Goal: Navigation & Orientation: Find specific page/section

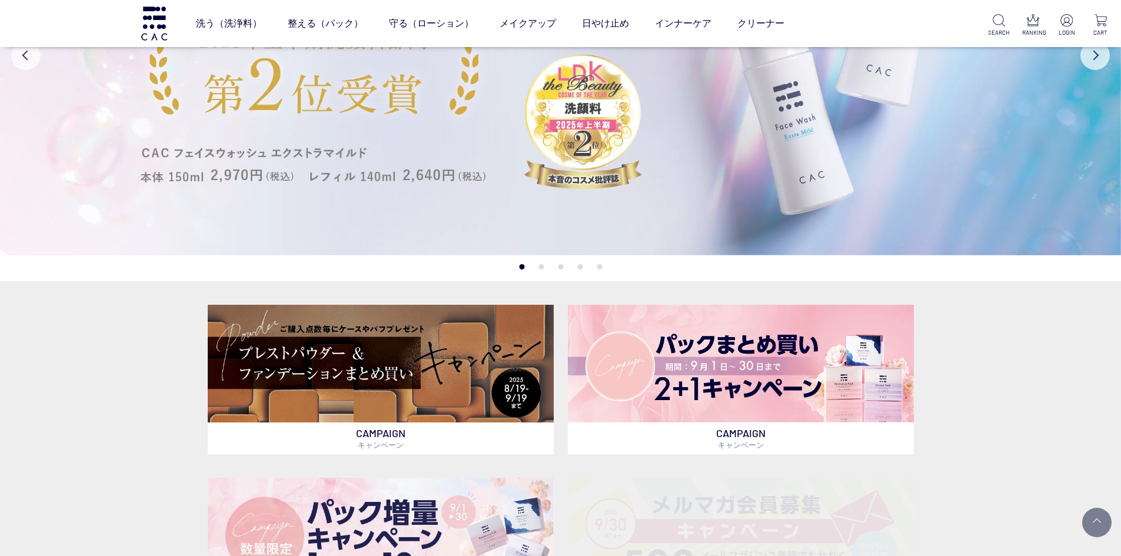
scroll to position [177, 0]
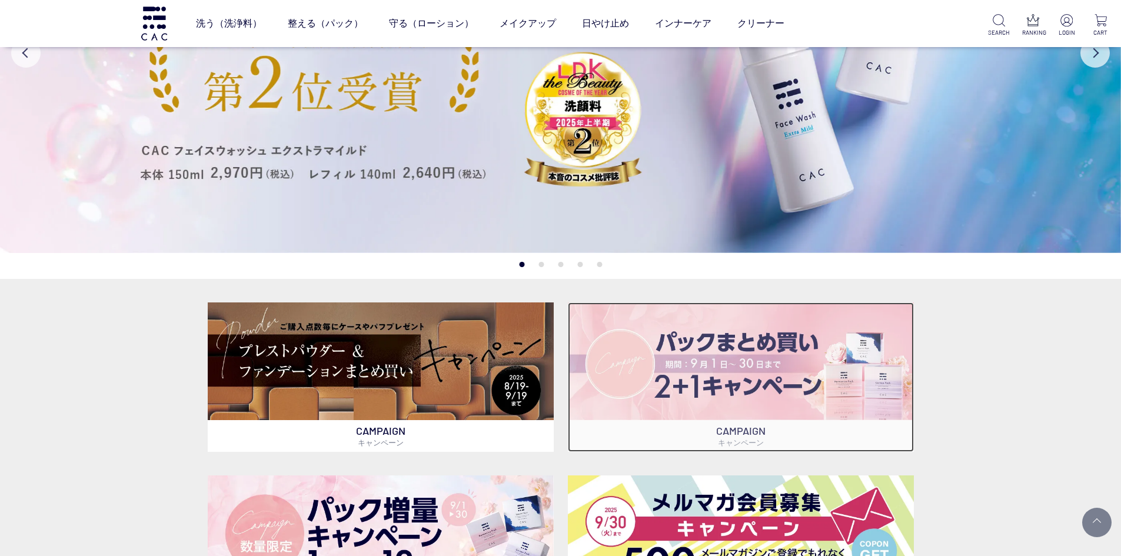
click at [727, 371] on img at bounding box center [741, 361] width 346 height 117
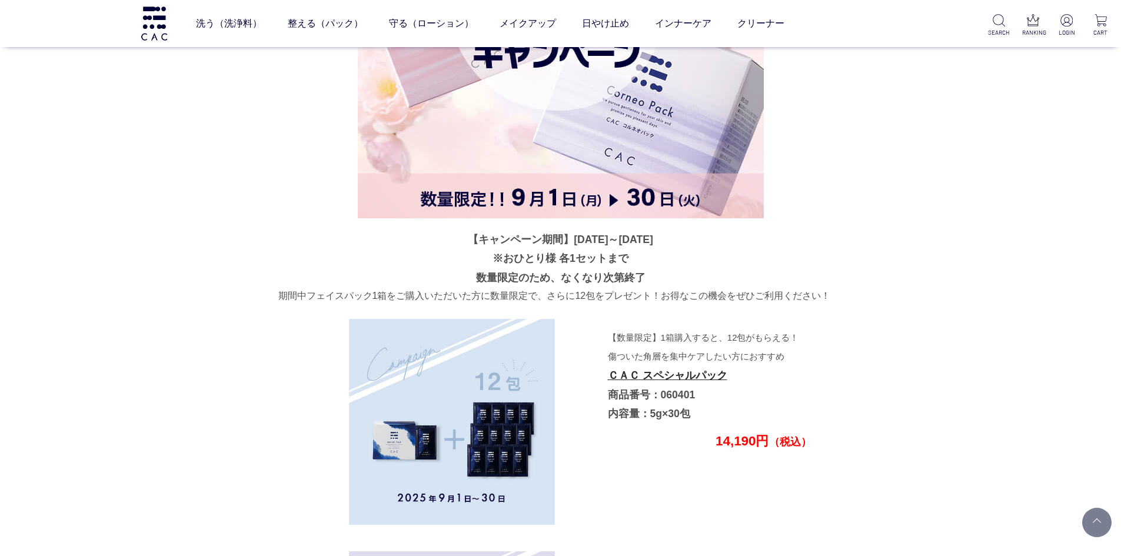
scroll to position [2838, 0]
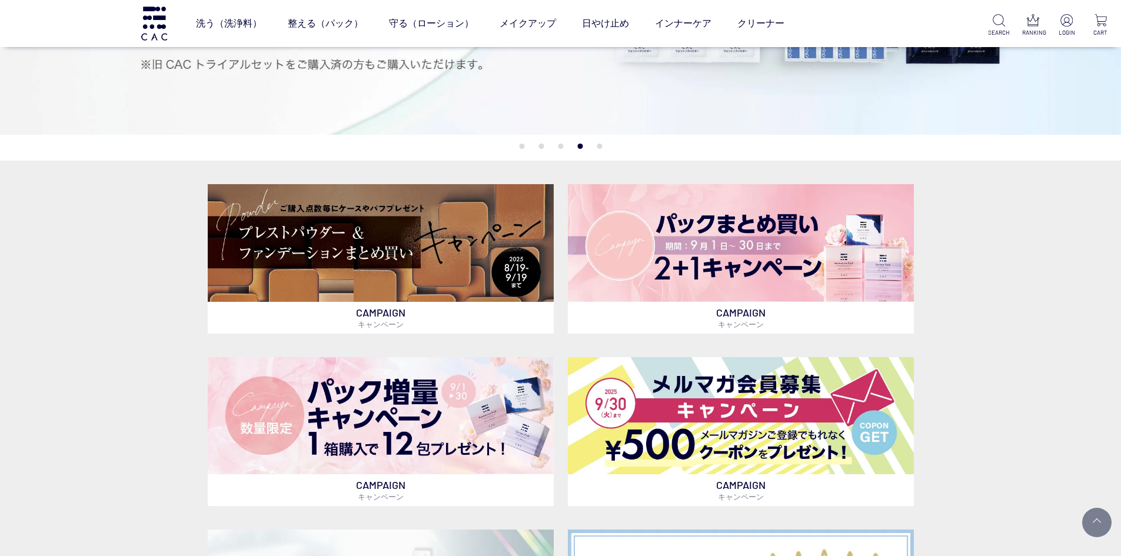
scroll to position [294, 0]
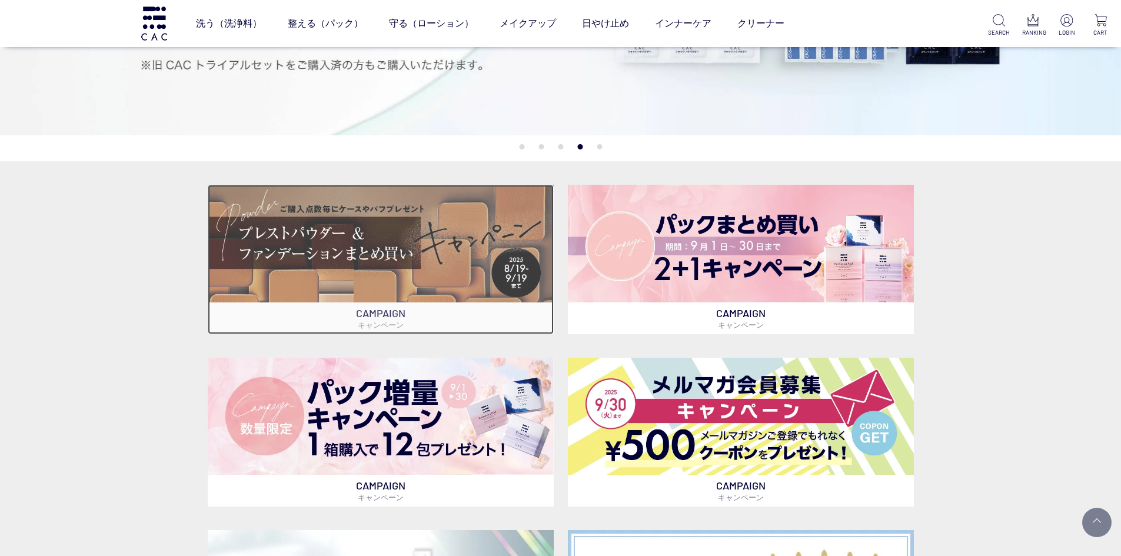
click at [364, 226] on img at bounding box center [381, 243] width 346 height 117
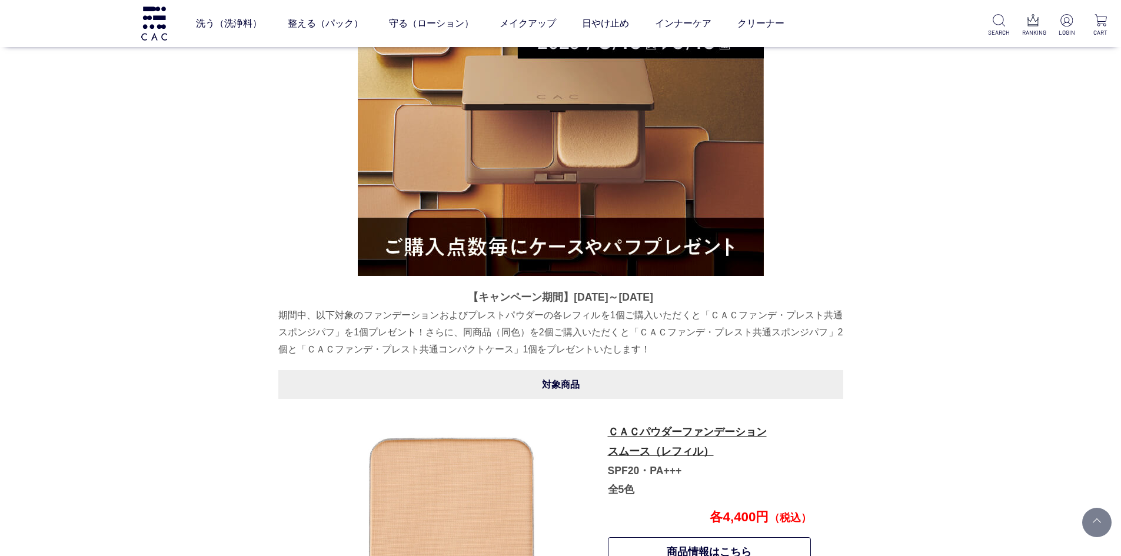
scroll to position [92, 0]
